Goal: Information Seeking & Learning: Check status

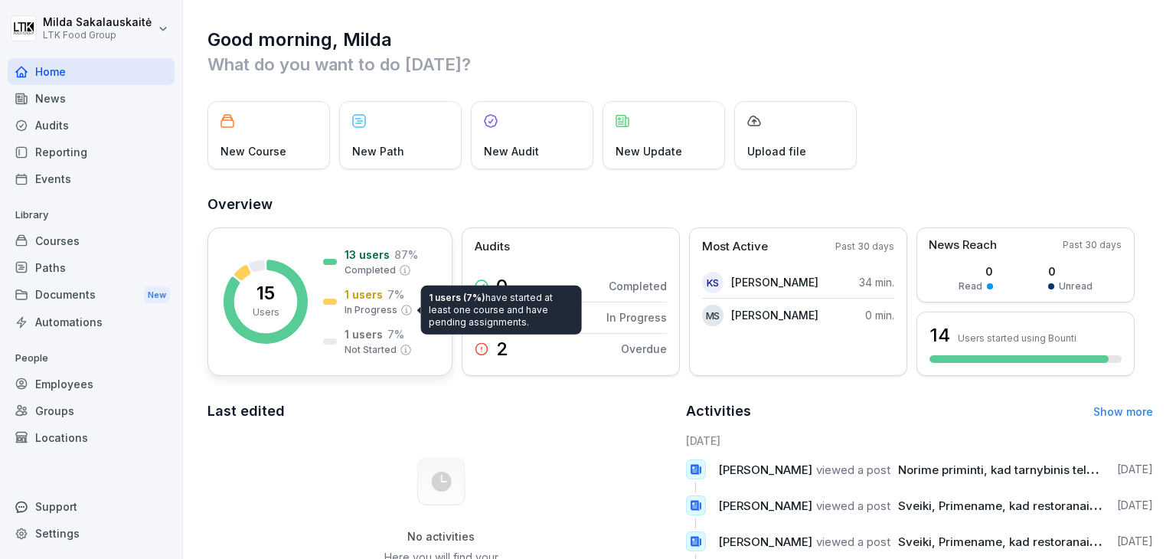
click at [369, 306] on p "In Progress" at bounding box center [371, 310] width 53 height 14
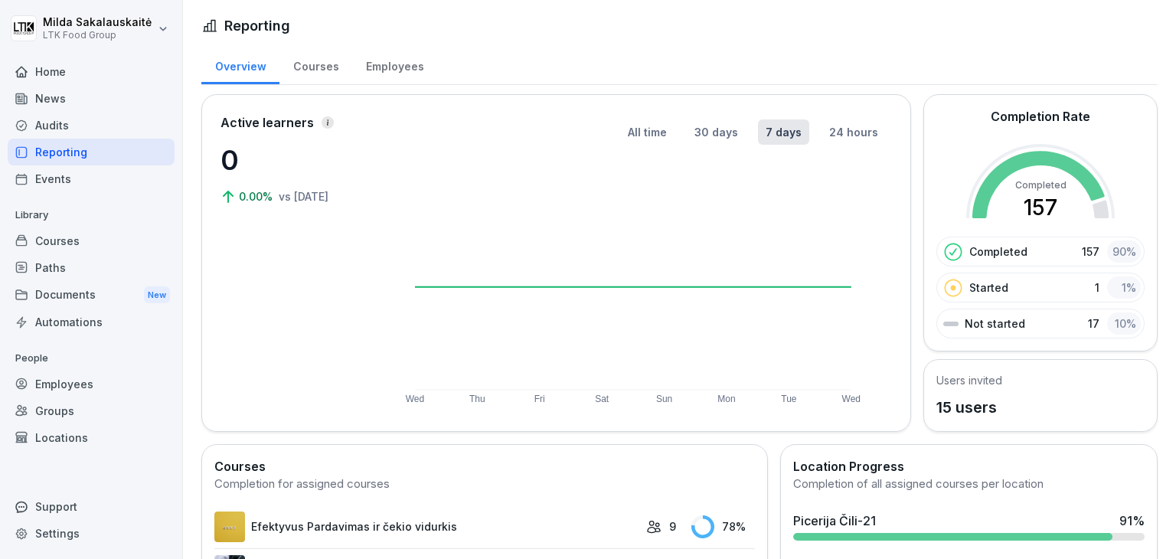
click at [44, 391] on div "Employees" at bounding box center [91, 384] width 167 height 27
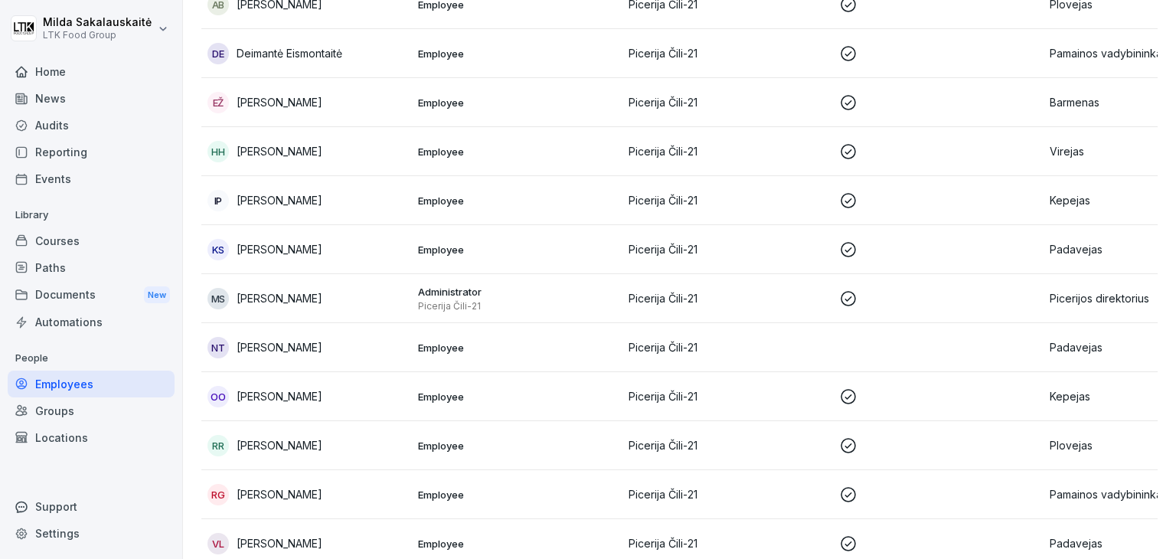
scroll to position [384, 0]
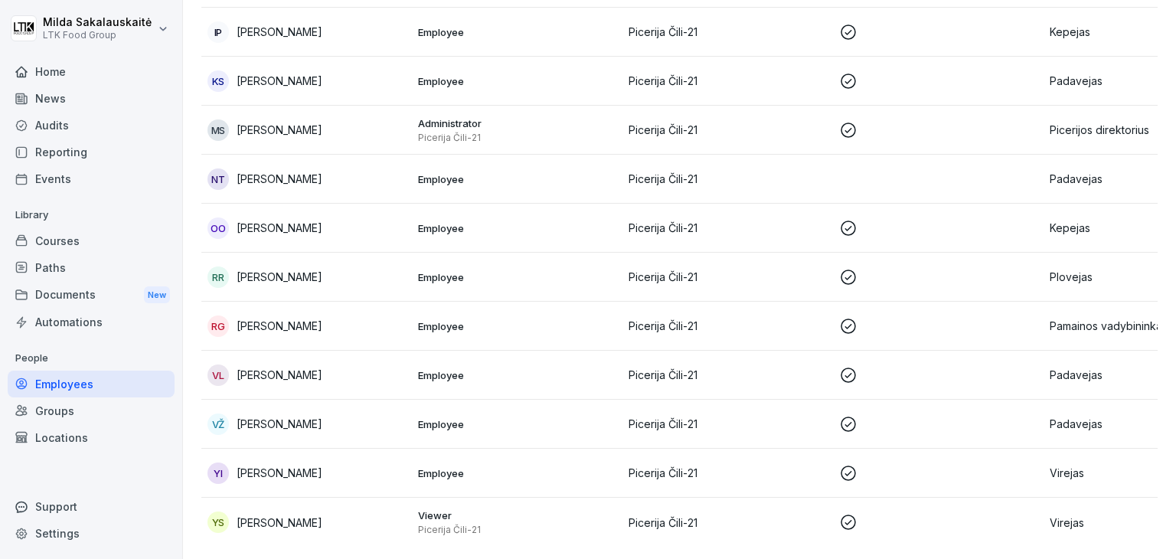
click at [54, 235] on div "Courses" at bounding box center [91, 240] width 167 height 27
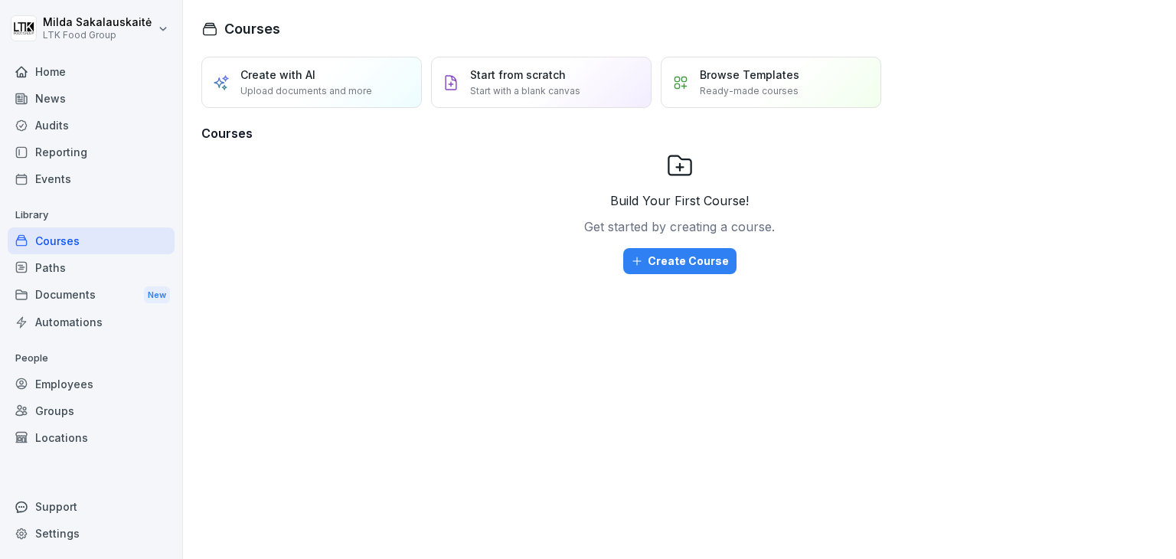
click at [58, 145] on div "Reporting" at bounding box center [91, 152] width 167 height 27
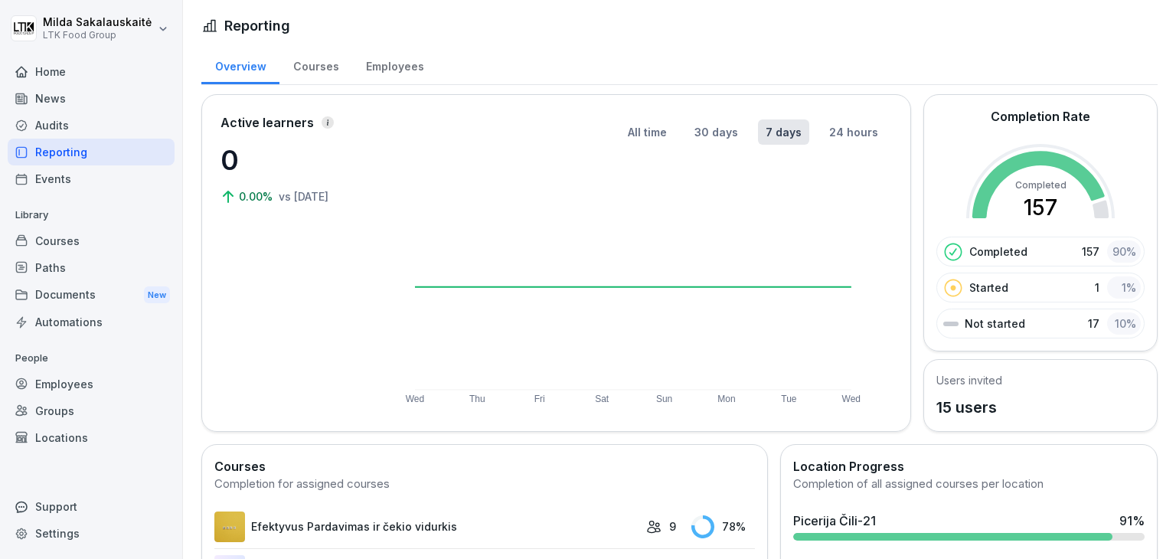
click at [53, 116] on div "Audits" at bounding box center [91, 125] width 167 height 27
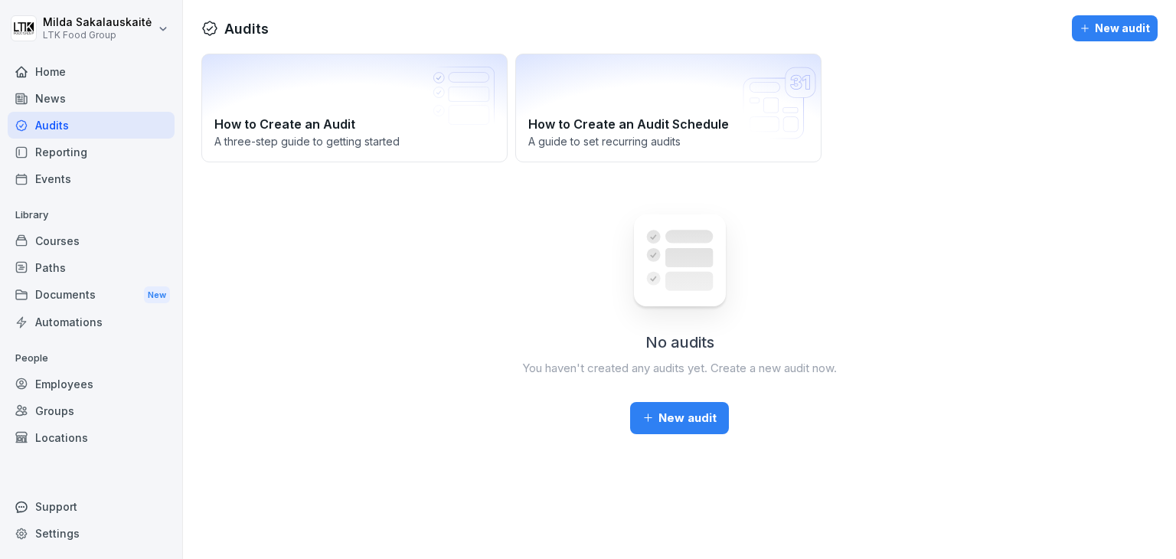
click at [57, 99] on div "News" at bounding box center [91, 98] width 167 height 27
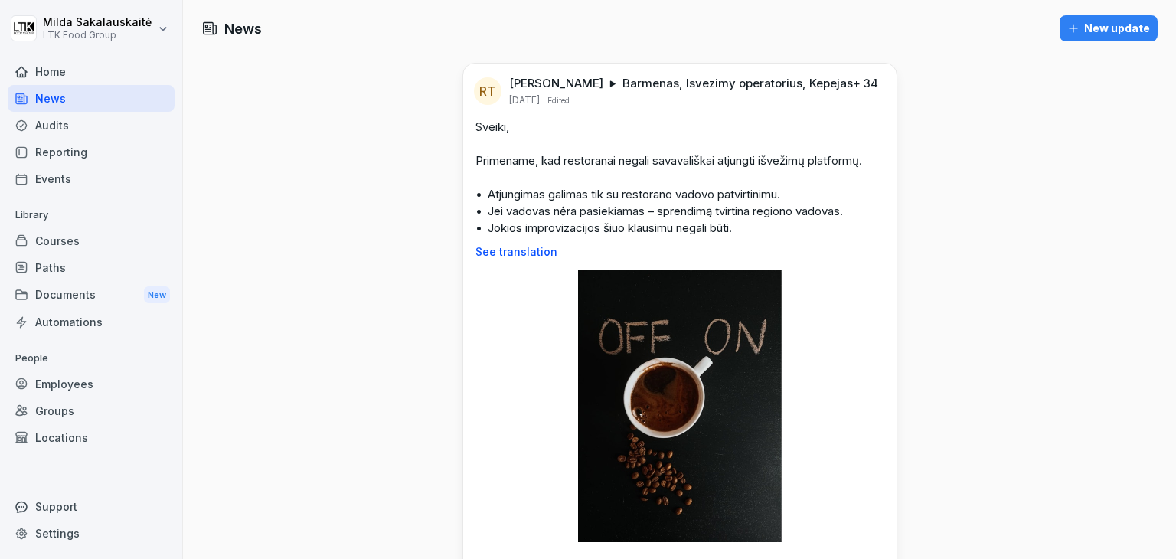
click at [55, 74] on div "Home" at bounding box center [91, 71] width 167 height 27
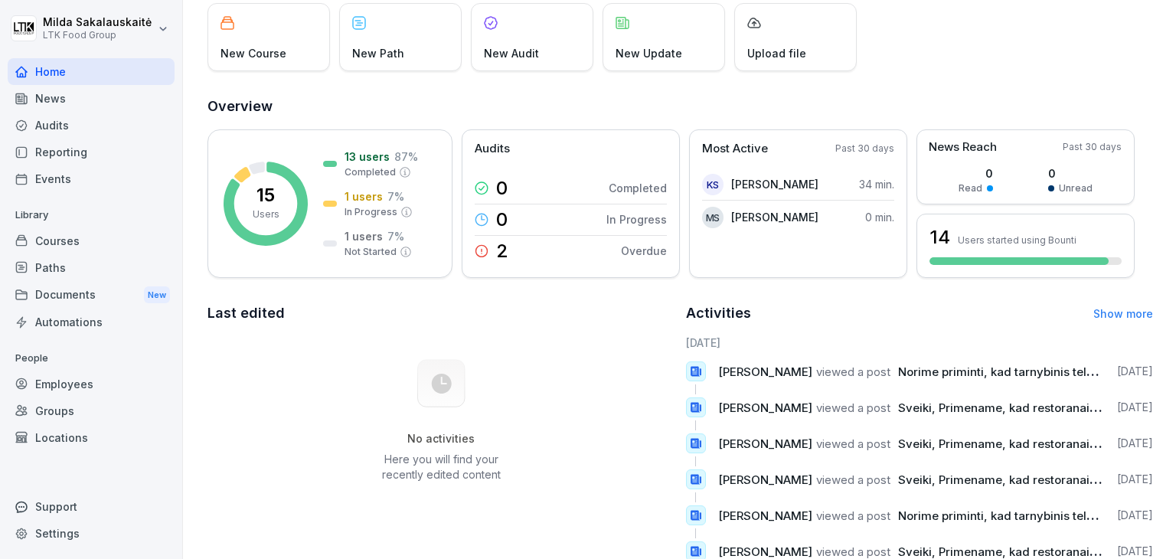
scroll to position [70, 0]
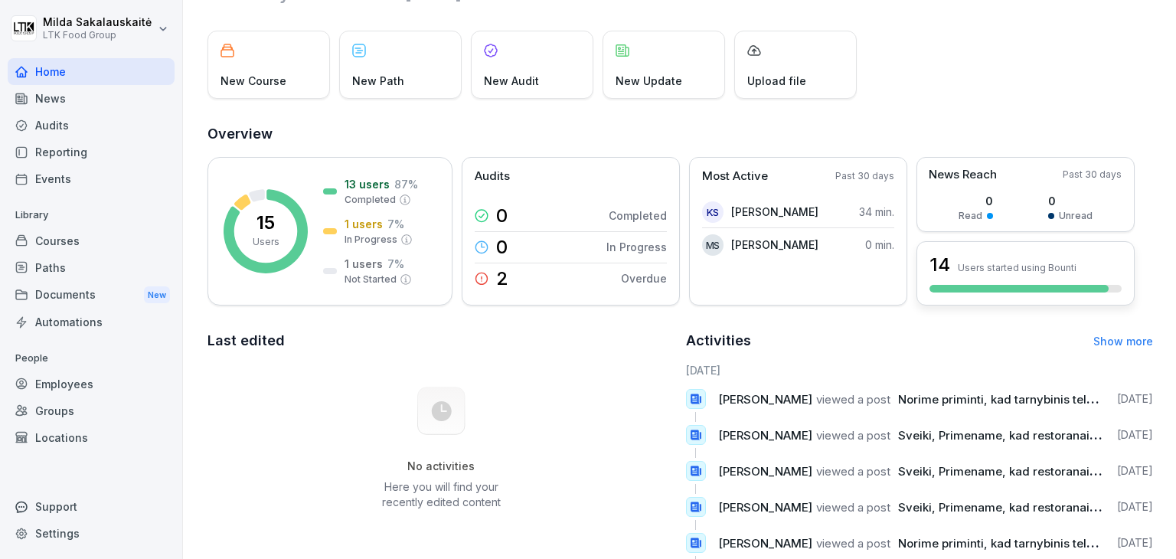
click at [1074, 268] on div "14 Users started using Bounti" at bounding box center [1026, 265] width 192 height 26
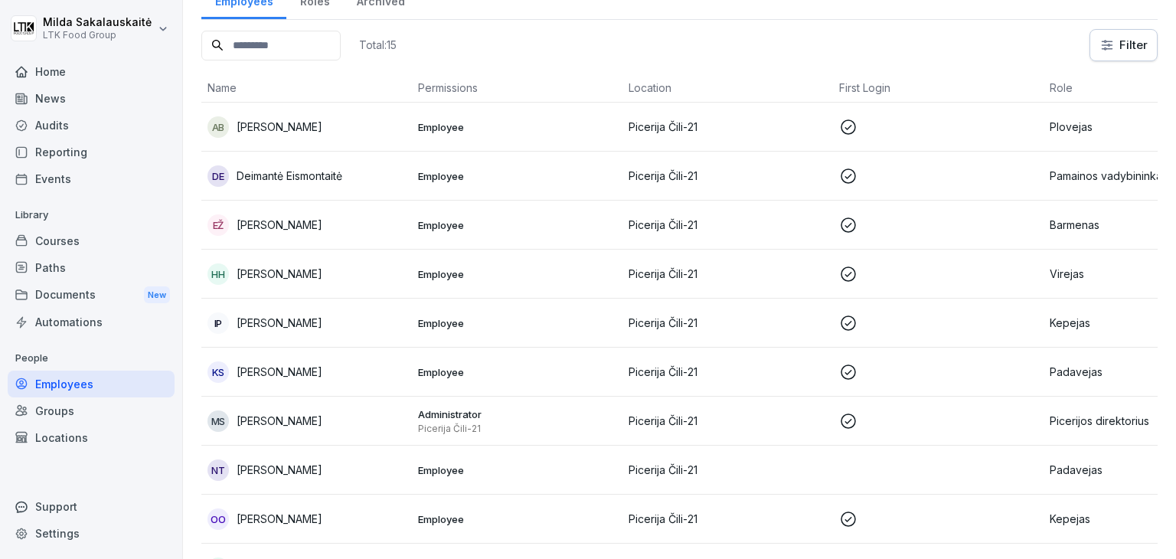
scroll to position [15, 0]
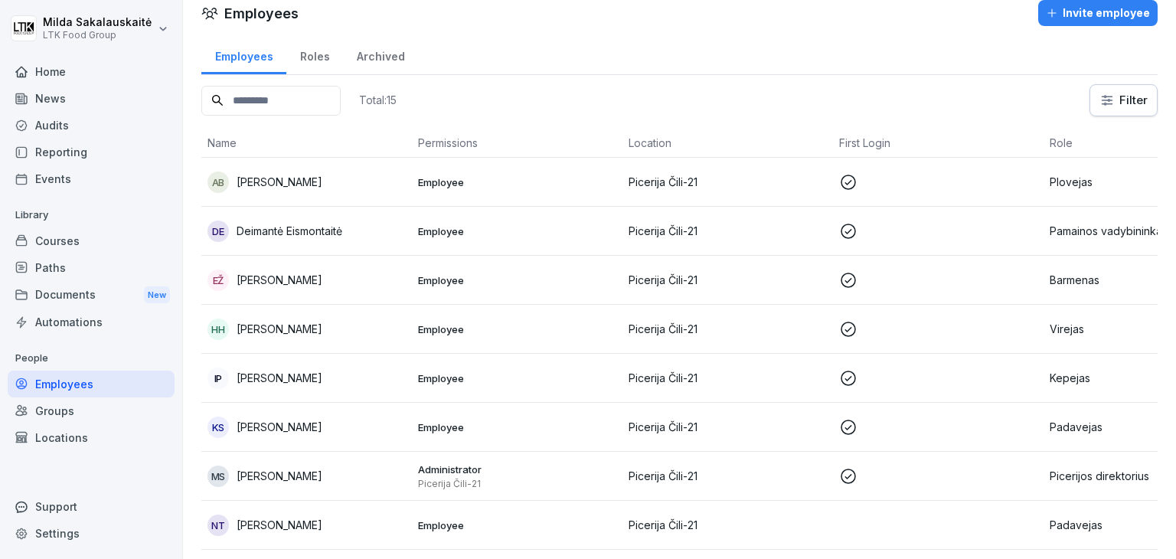
click at [306, 68] on div "Roles" at bounding box center [314, 54] width 57 height 39
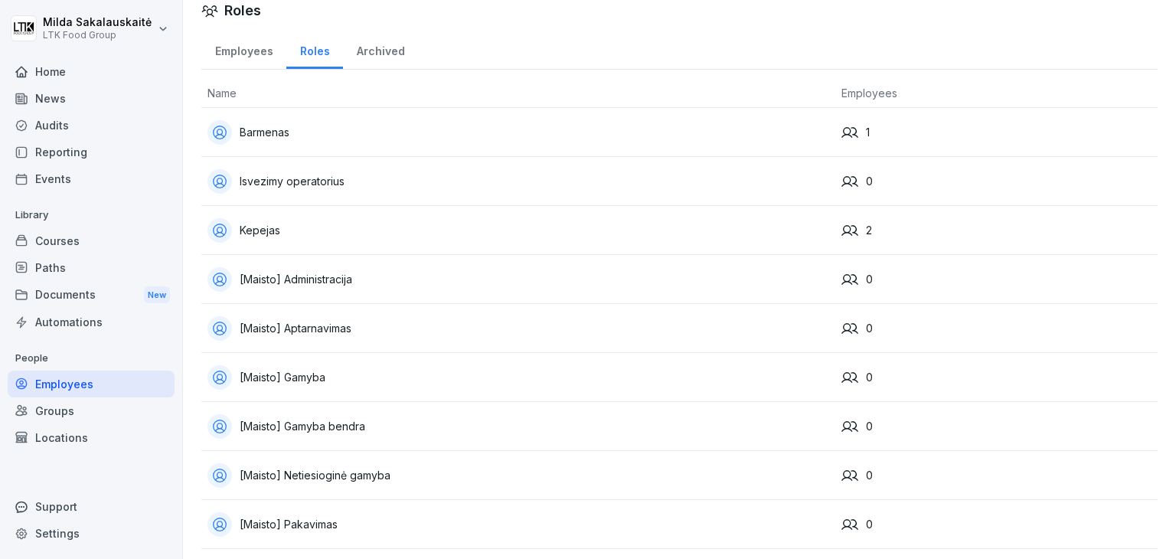
scroll to position [9, 0]
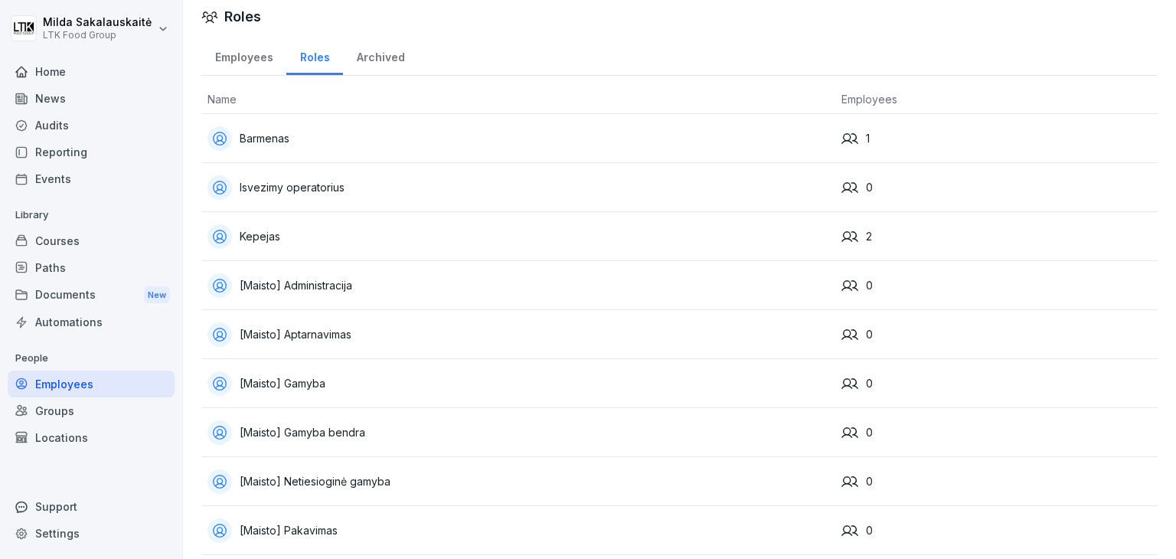
click at [259, 61] on div "Employees" at bounding box center [243, 55] width 85 height 39
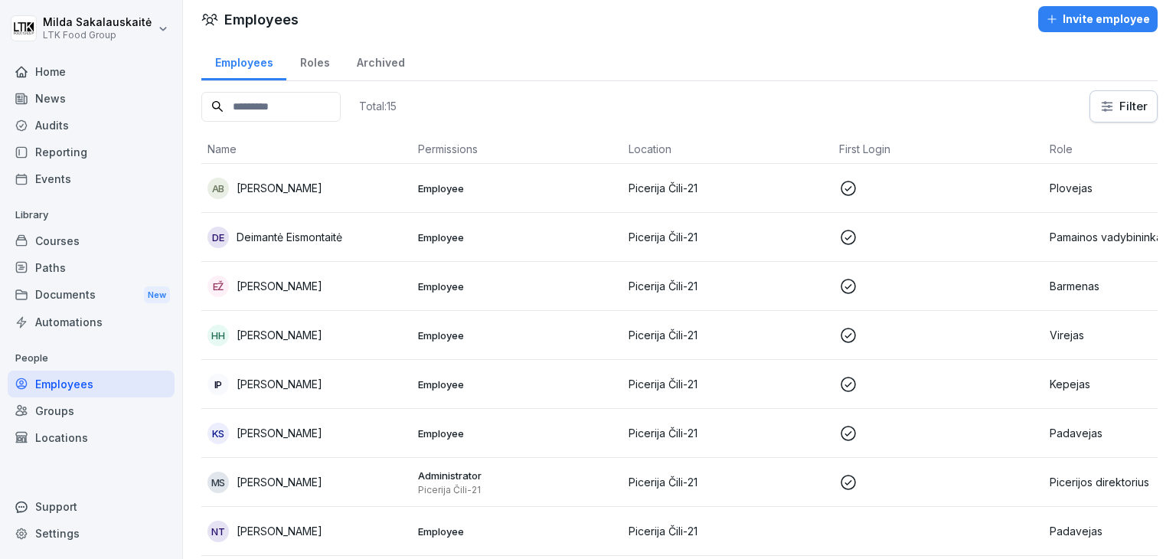
scroll to position [15, 0]
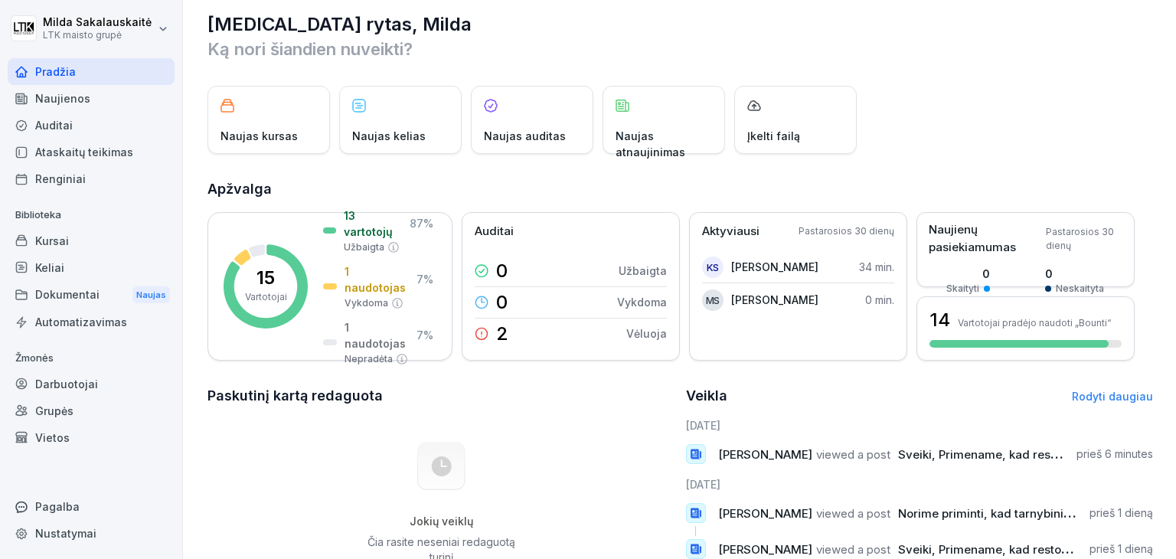
click at [119, 240] on div "Kursai" at bounding box center [91, 240] width 167 height 27
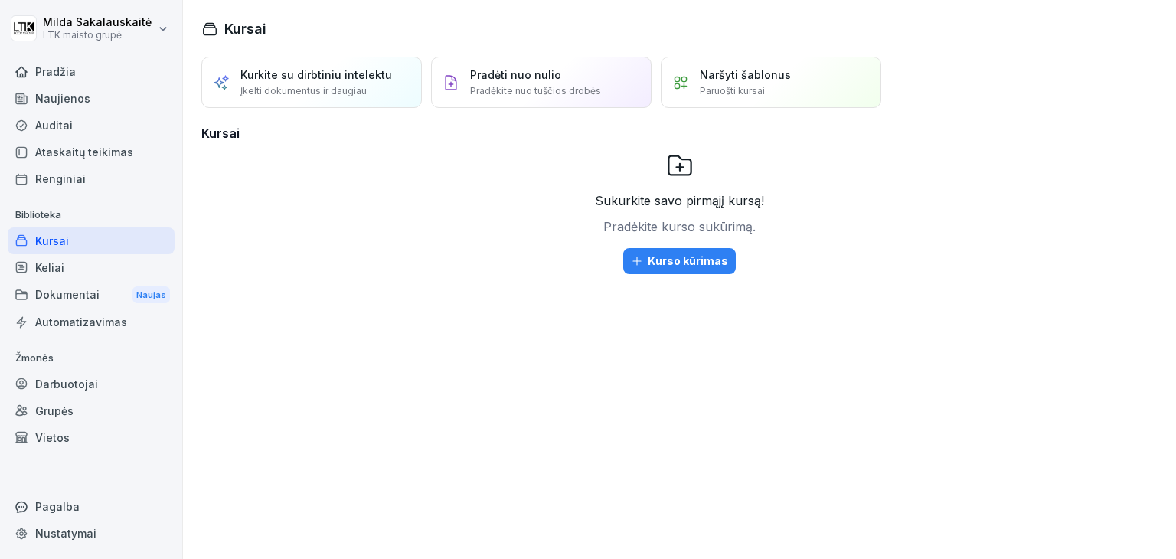
click at [113, 262] on div "Keliai" at bounding box center [91, 267] width 167 height 27
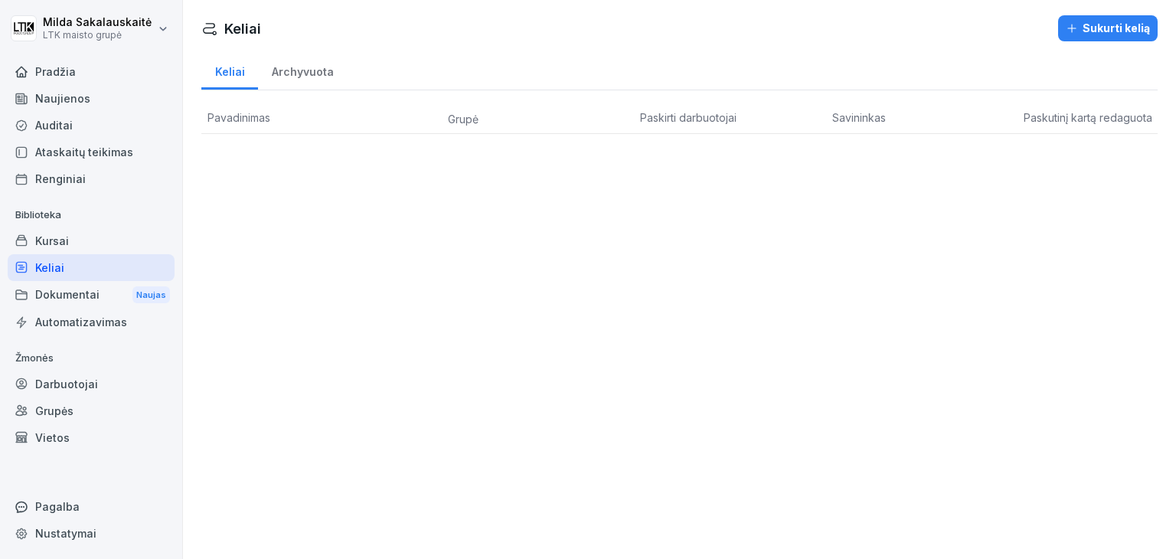
click at [83, 292] on font "Dokumentai" at bounding box center [67, 294] width 64 height 13
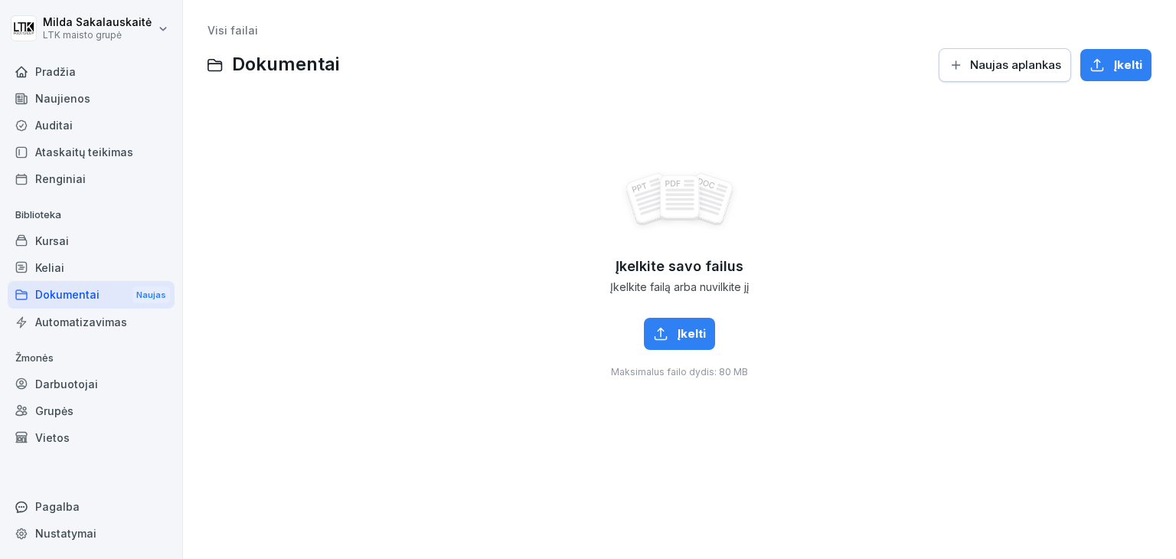
click at [83, 316] on font "Automatizavimas" at bounding box center [81, 321] width 92 height 13
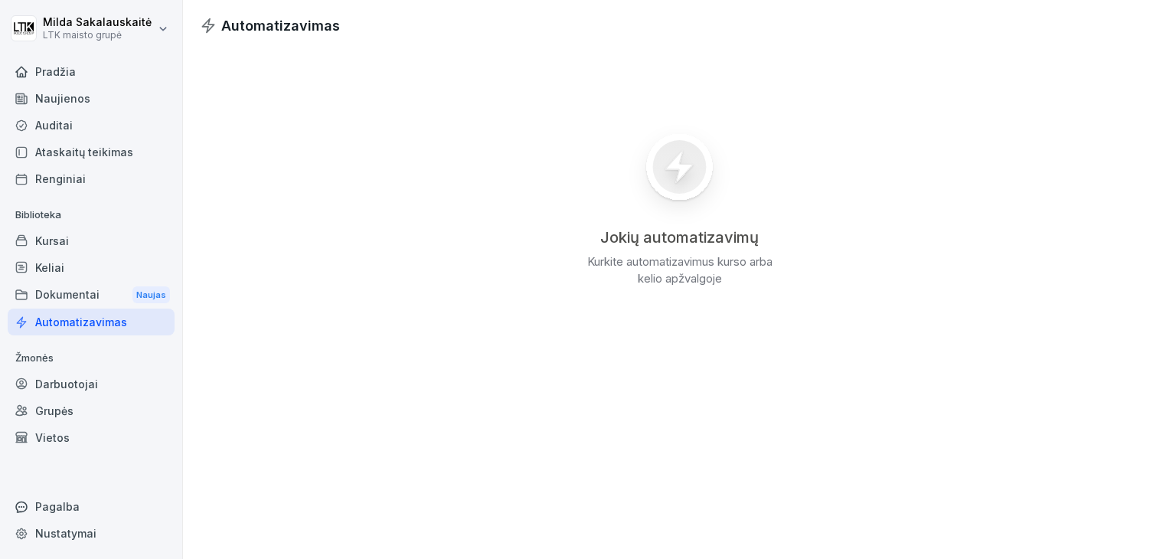
click at [85, 378] on font "Darbuotojai" at bounding box center [66, 384] width 63 height 13
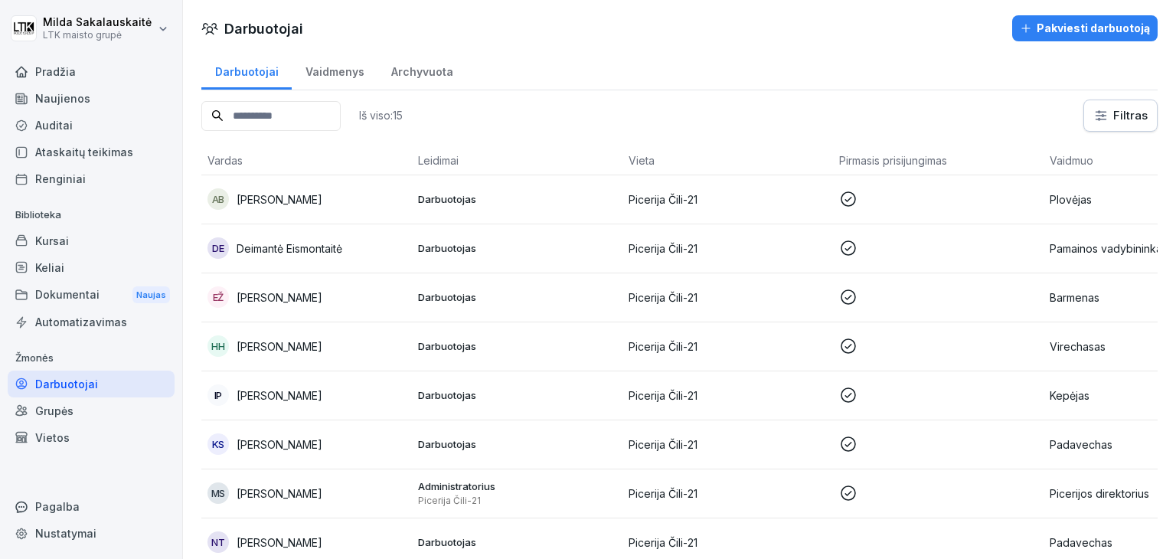
click at [69, 412] on font "Grupės" at bounding box center [54, 410] width 38 height 13
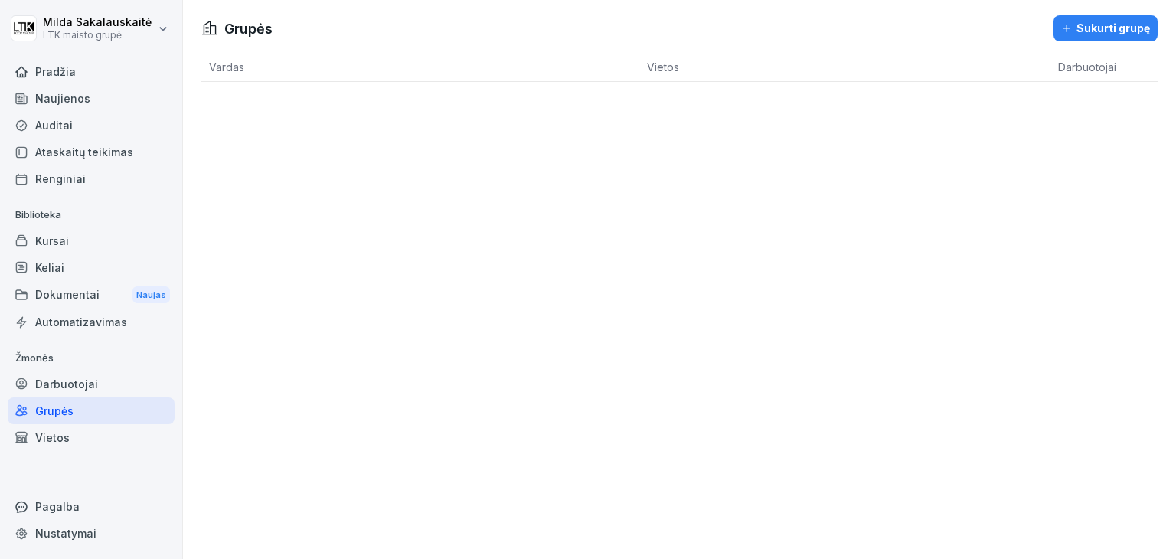
click at [80, 81] on div "Pradžia" at bounding box center [91, 71] width 167 height 27
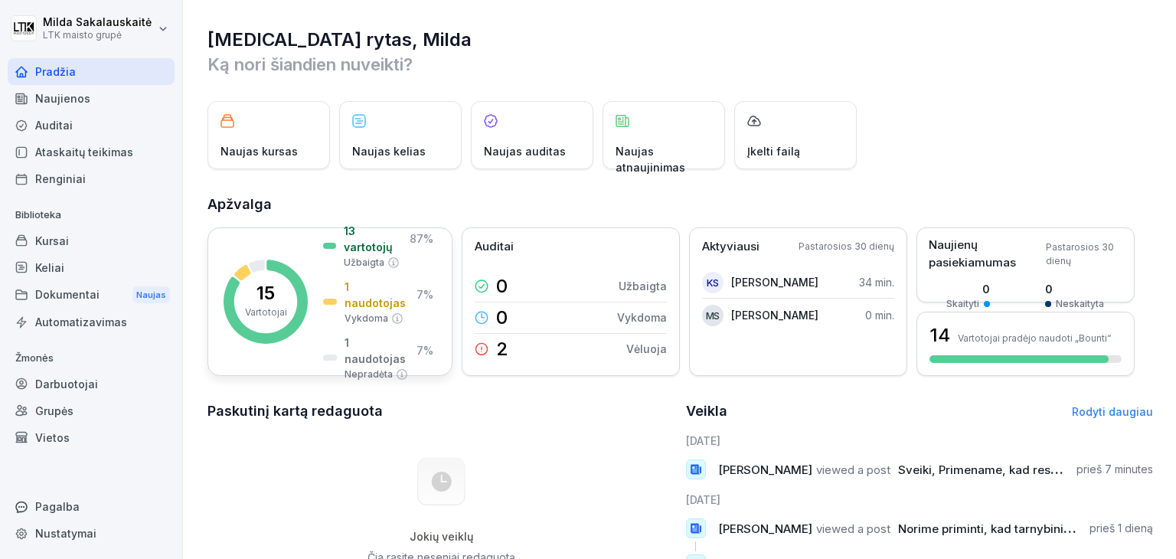
click at [334, 293] on div "13 vartotojų 87 % Užbaigta 1 naudotojas 7 % Vykdoma 1 naudotojas 7 % Nepradėta" at bounding box center [378, 302] width 110 height 159
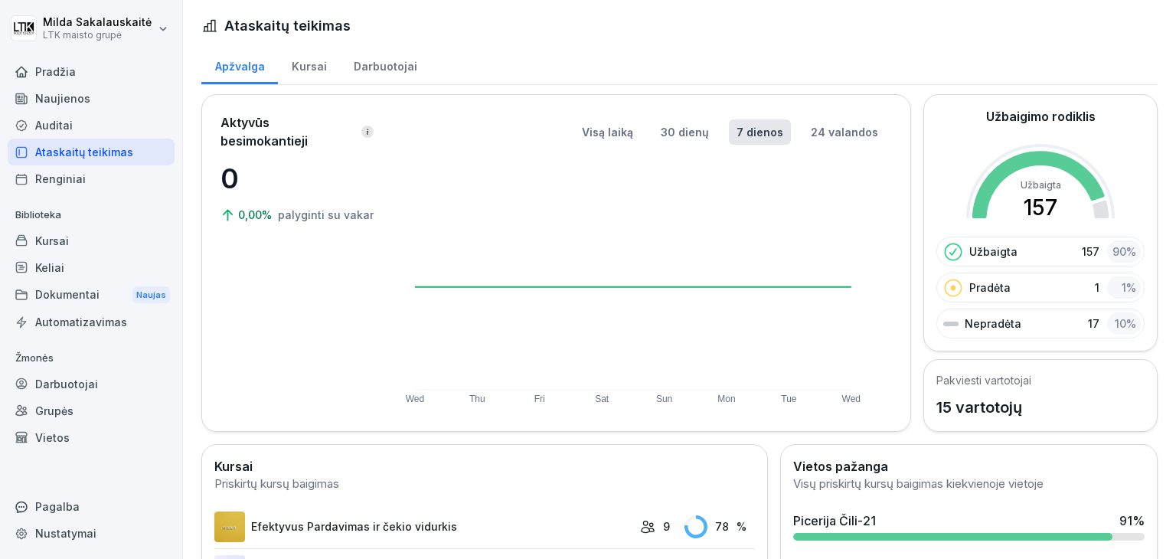
click at [316, 67] on font "Kursai" at bounding box center [309, 66] width 35 height 13
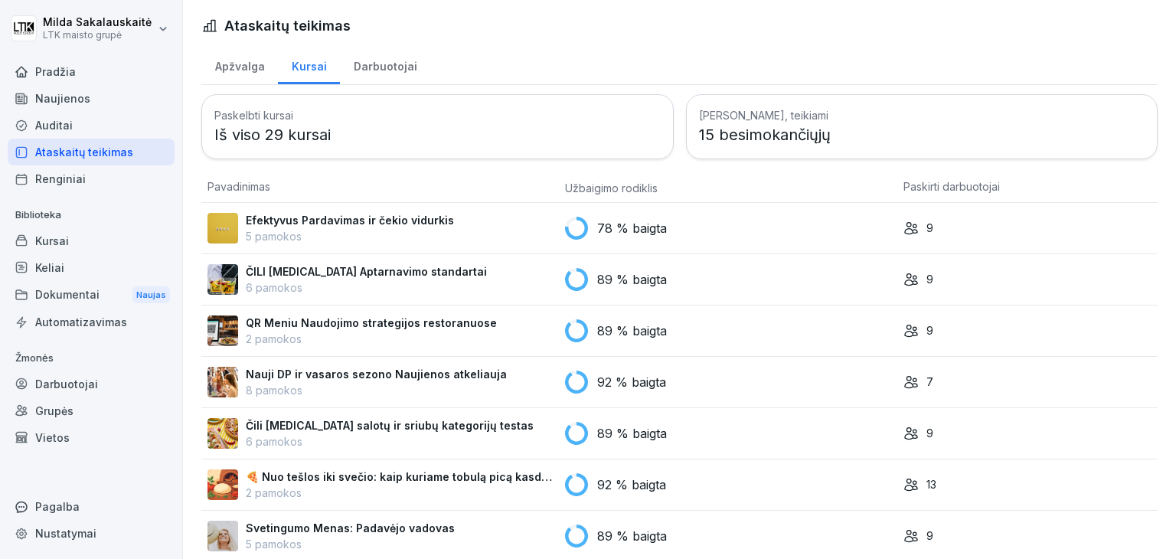
click at [413, 59] on div "Darbuotojai" at bounding box center [385, 64] width 90 height 39
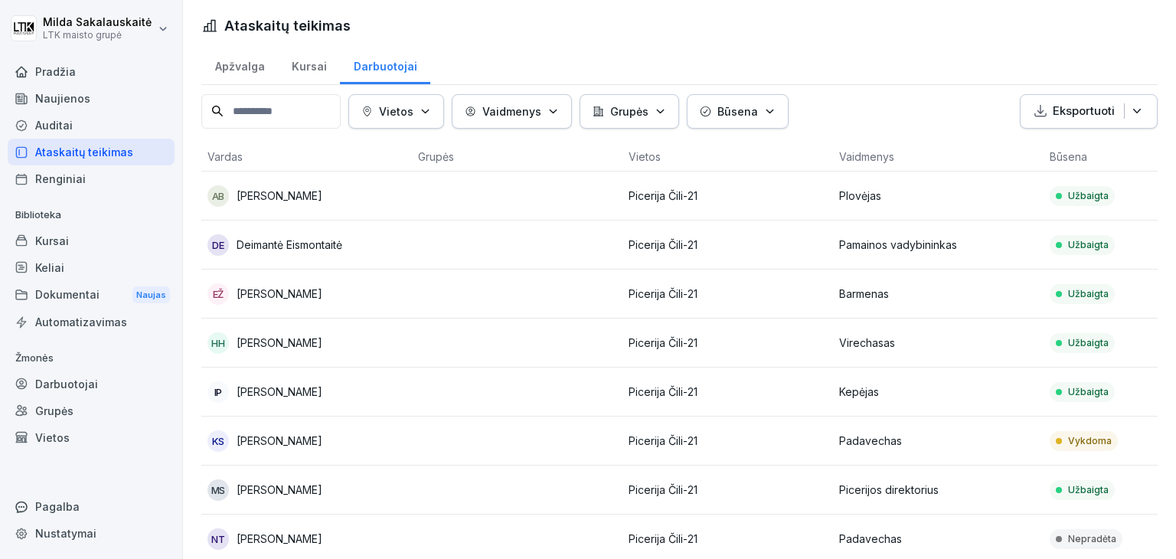
click at [334, 71] on div "Kursai" at bounding box center [309, 64] width 62 height 39
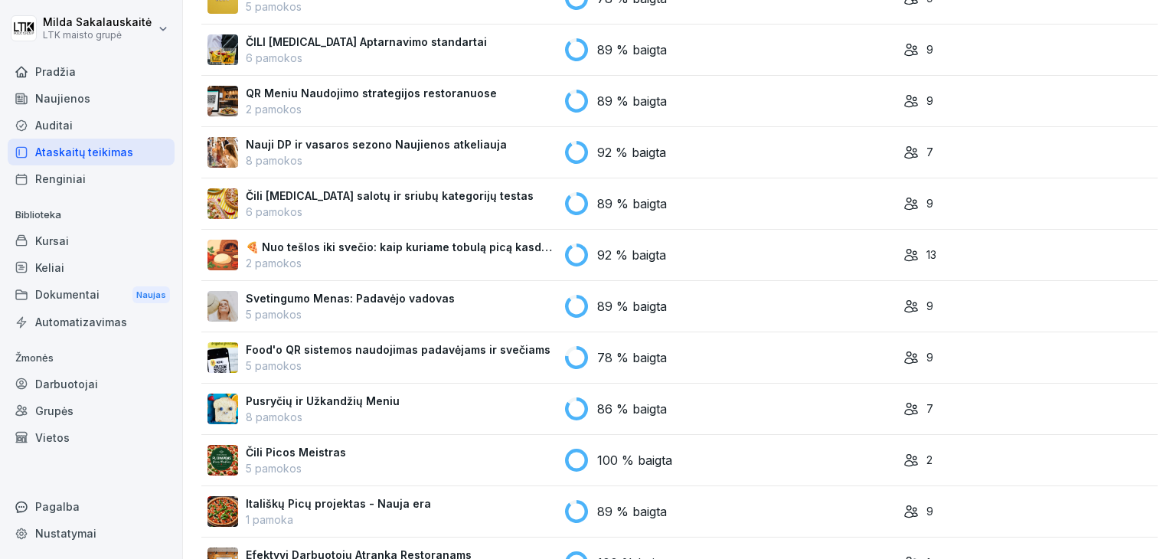
scroll to position [639, 0]
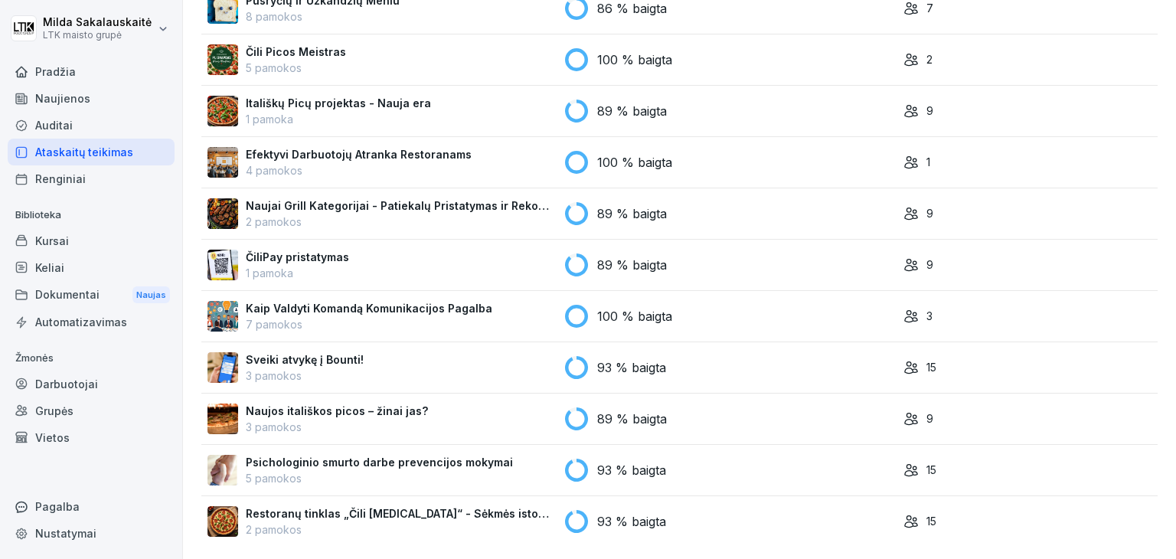
click at [619, 514] on font "93 % baigta" at bounding box center [631, 521] width 69 height 15
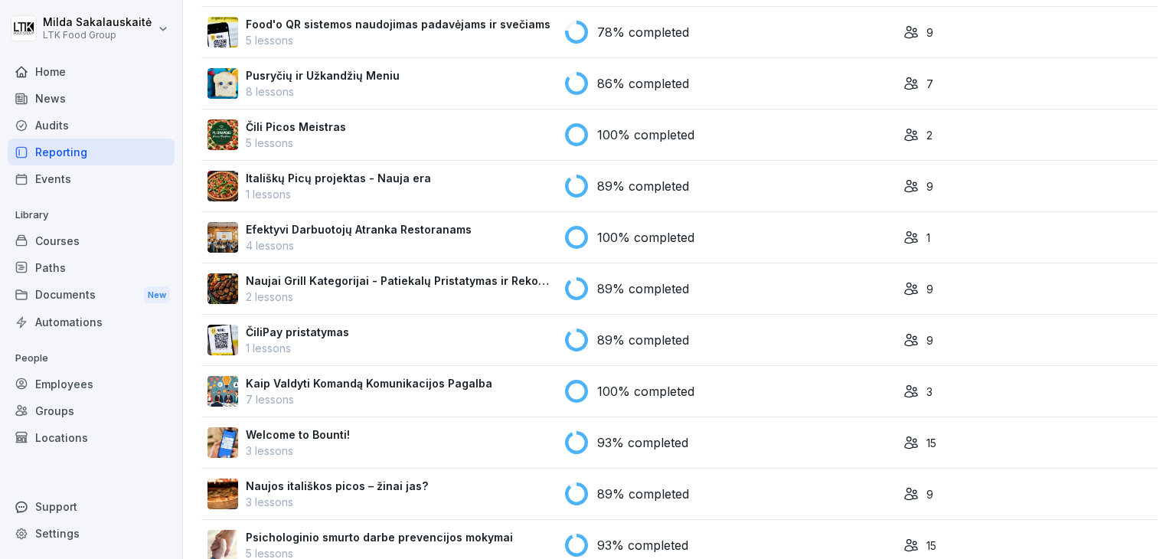
scroll to position [639, 0]
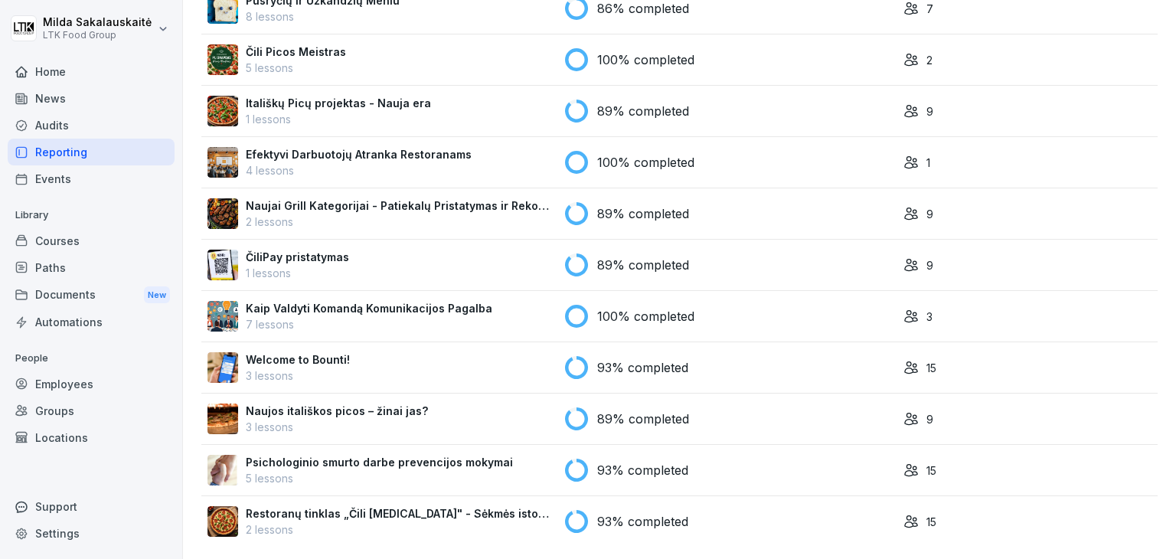
click at [600, 153] on p "100% completed" at bounding box center [645, 162] width 97 height 18
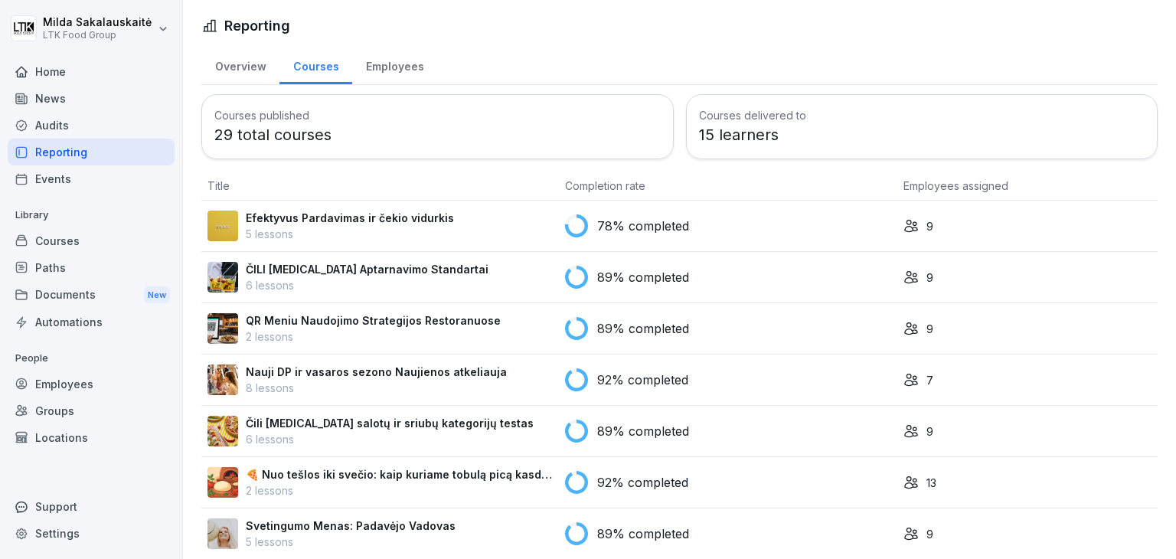
click at [386, 62] on div "Employees" at bounding box center [394, 64] width 85 height 39
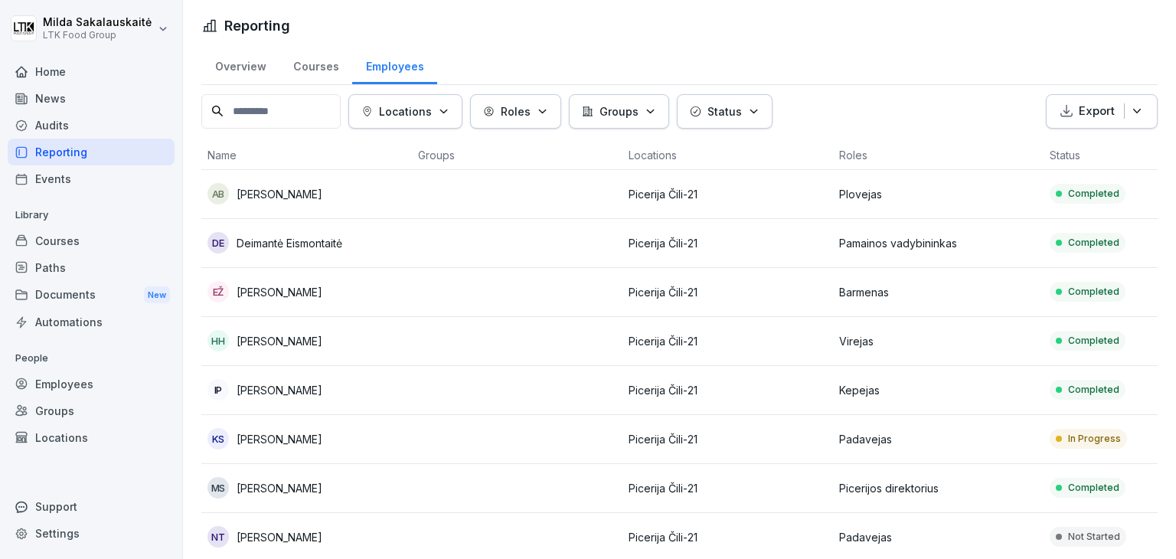
scroll to position [77, 0]
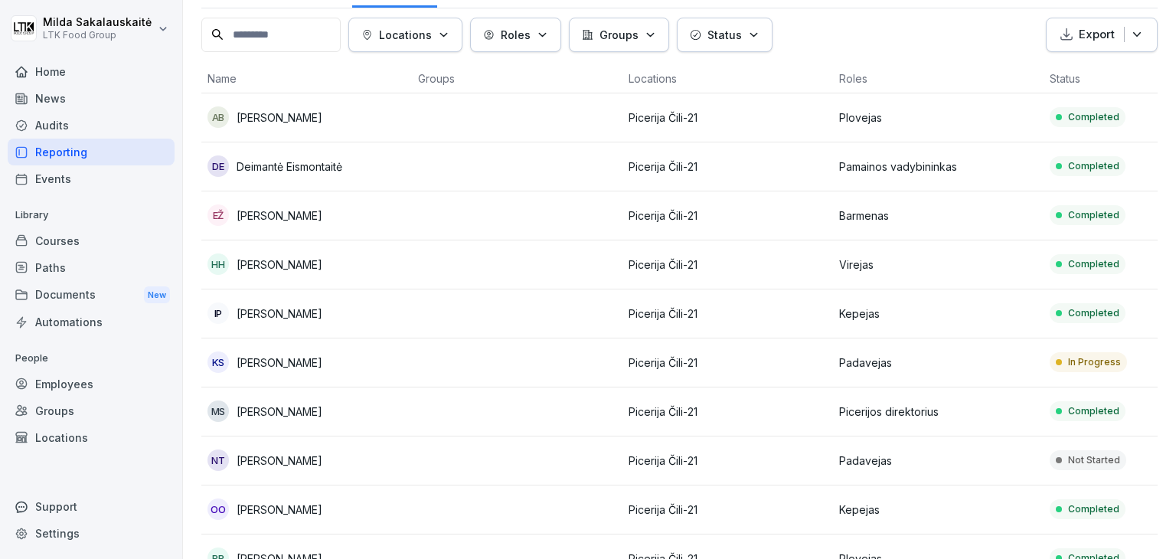
click at [481, 355] on td at bounding box center [517, 362] width 211 height 49
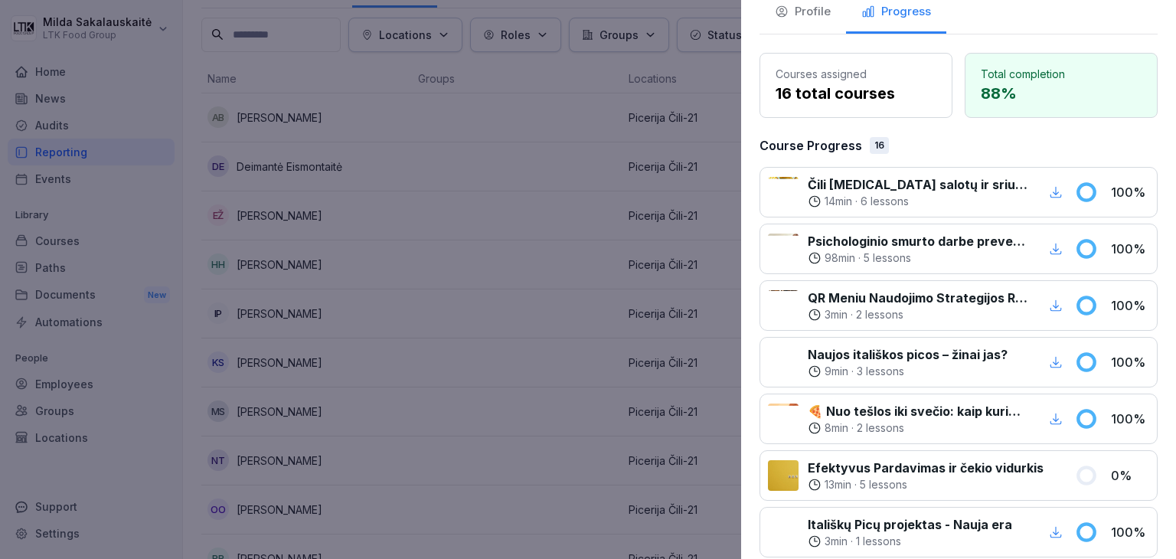
scroll to position [0, 0]
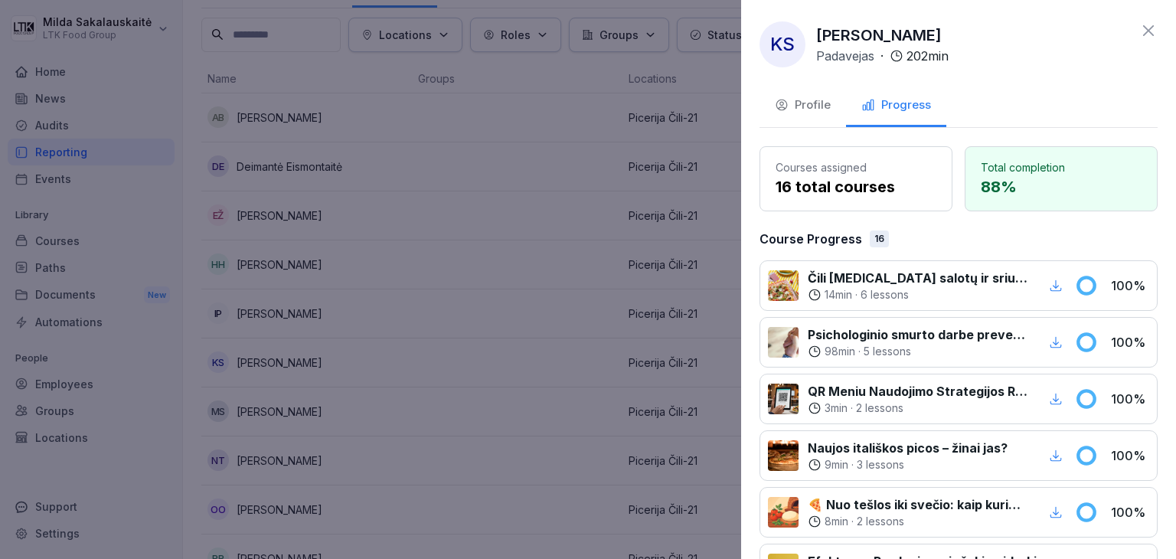
click at [1142, 35] on icon at bounding box center [1148, 30] width 18 height 18
